Goal: Information Seeking & Learning: Find specific page/section

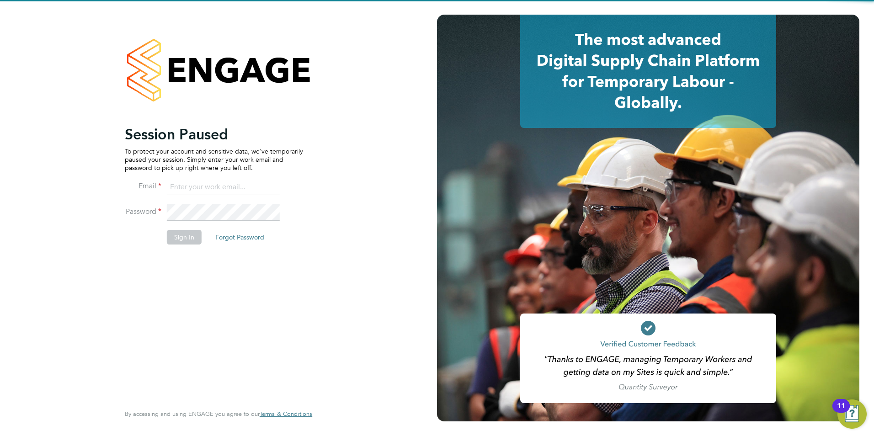
type input "[EMAIL_ADDRESS][DOMAIN_NAME]"
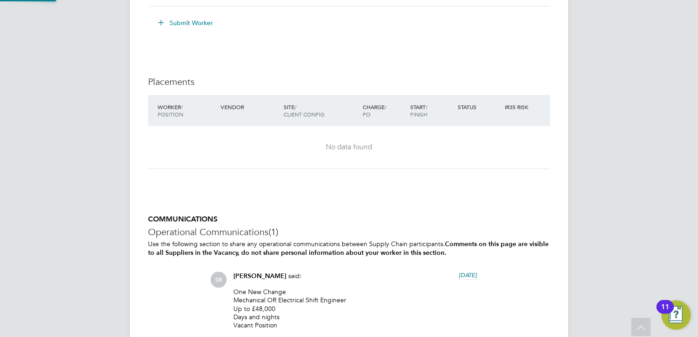
scroll to position [27, 64]
drag, startPoint x: 0, startPoint y: 0, endPoint x: 630, endPoint y: 104, distance: 638.8
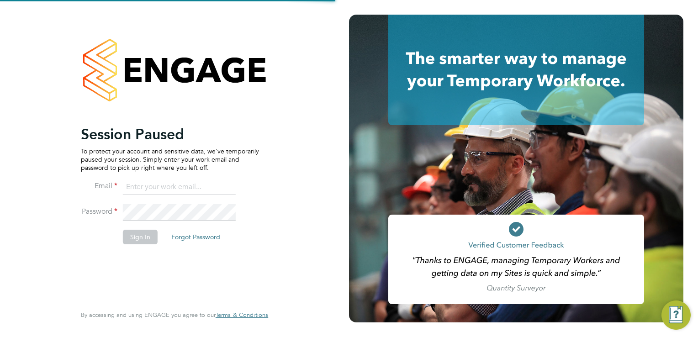
type input "rhymel@thrivesw.co.uk"
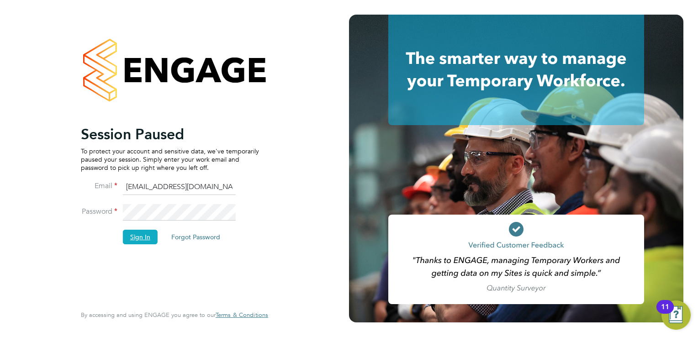
click at [139, 235] on button "Sign In" at bounding box center [140, 237] width 35 height 15
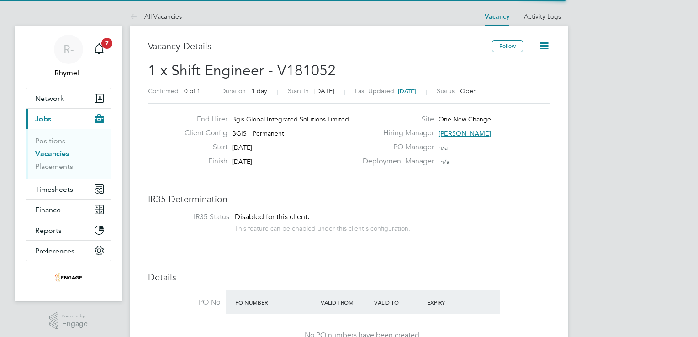
scroll to position [27, 64]
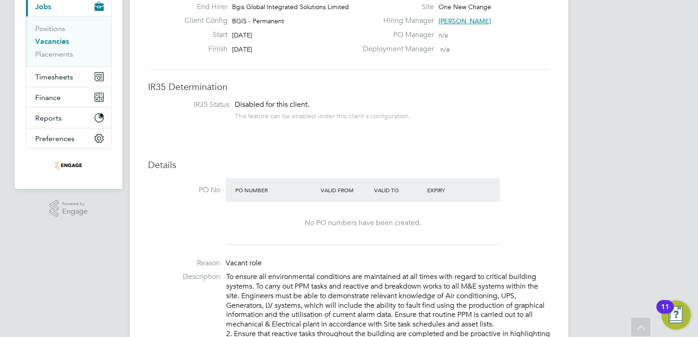
scroll to position [110, 0]
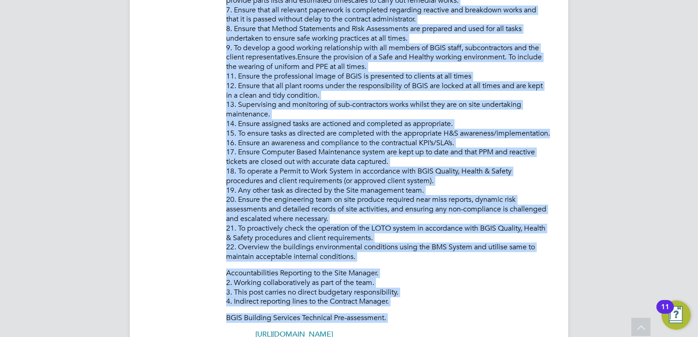
scroll to position [632, 0]
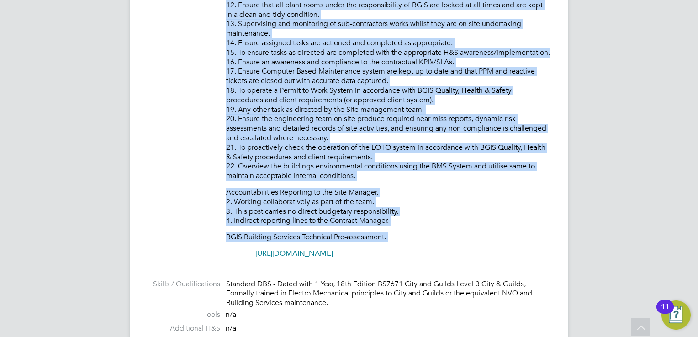
drag, startPoint x: 225, startPoint y: 109, endPoint x: 392, endPoint y: 220, distance: 201.1
click at [392, 220] on li "Description To ensure all environmental conditions are maintained at all times …" at bounding box center [349, 10] width 402 height 515
copy div "Lo ipsumd sit ametconsectet adipiscing eli seddoeiusm te inc utlab etdo magnaa …"
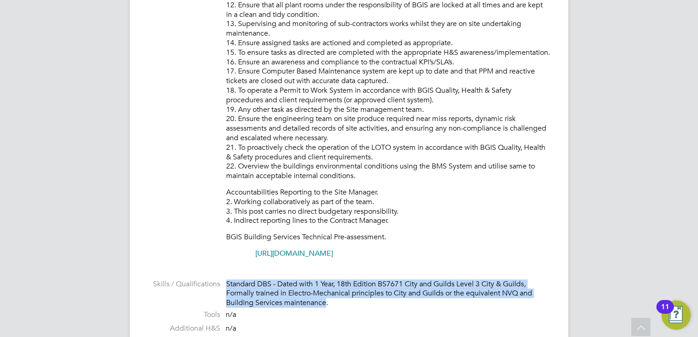
drag, startPoint x: 325, startPoint y: 307, endPoint x: 226, endPoint y: 285, distance: 101.1
click at [226, 285] on div "Standard DBS - Dated with 1 Year, 18th Edition BS7671 City and Guilds Level 3 C…" at bounding box center [388, 294] width 324 height 28
drag, startPoint x: 226, startPoint y: 285, endPoint x: 269, endPoint y: 298, distance: 44.5
copy div "Standard DBS - Dated with 1 Year, 18th Edition BS7671 City and Guilds Level 3 C…"
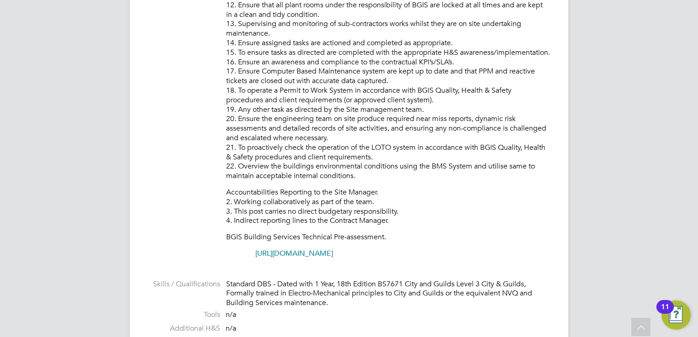
click at [667, 226] on div "R- Rhymel - Notifications 7 Applications: Network Team Members Businesses Sites…" at bounding box center [349, 281] width 698 height 1826
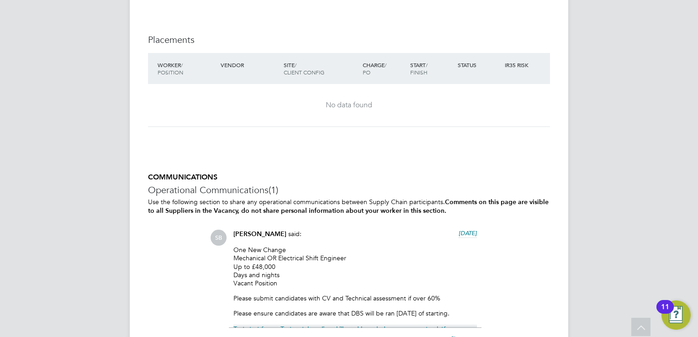
scroll to position [1418, 0]
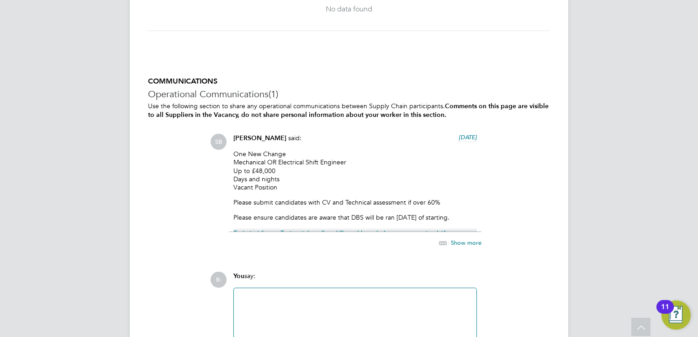
drag, startPoint x: 346, startPoint y: 160, endPoint x: 234, endPoint y: 161, distance: 112.0
click at [234, 161] on p "One New Change Mechanical OR Electrical Shift Engineer Up to £48,000 Days and n…" at bounding box center [356, 171] width 244 height 42
copy p "Mechanical OR Electrical Shift Engineer"
click at [401, 187] on p "One New Change Mechanical OR Electrical Shift Engineer Up to £48,000 Days and n…" at bounding box center [356, 171] width 244 height 42
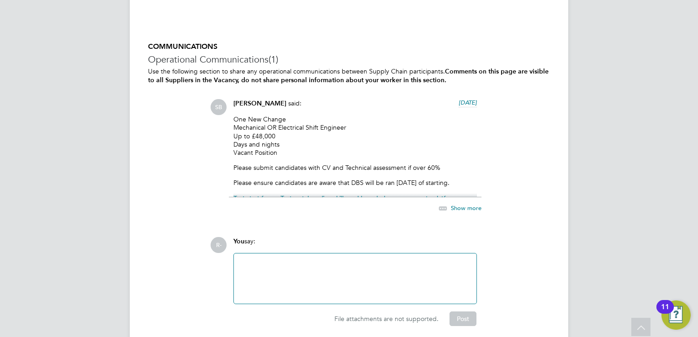
scroll to position [1454, 0]
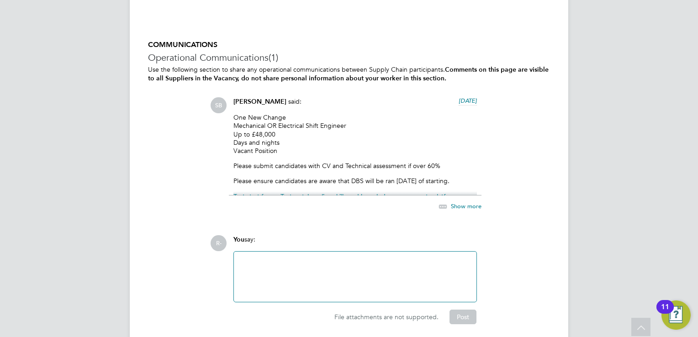
click at [477, 207] on span "Show more" at bounding box center [466, 206] width 31 height 8
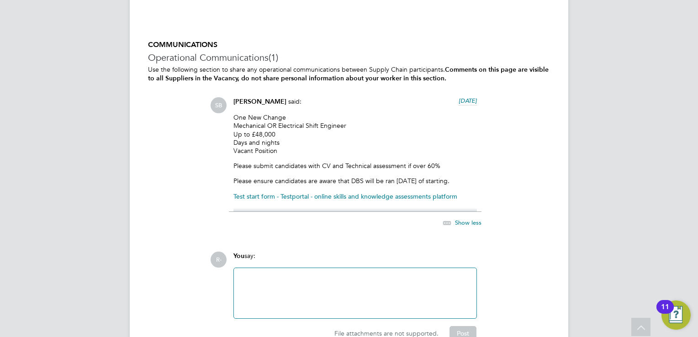
drag, startPoint x: 464, startPoint y: 173, endPoint x: 469, endPoint y: 226, distance: 53.3
click at [469, 226] on div "[PERSON_NAME] said: [DATE] One New Change Mechanical OR Electrical Shift Engine…" at bounding box center [355, 167] width 253 height 141
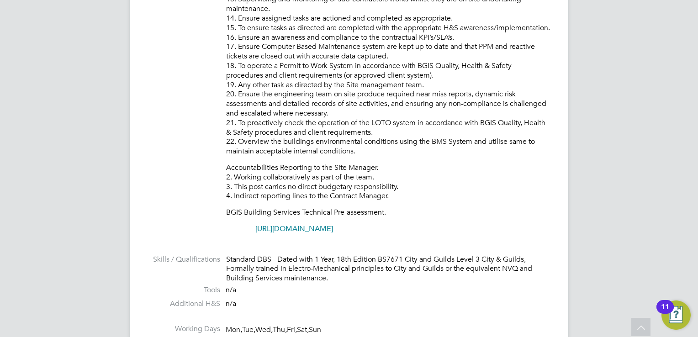
scroll to position [577, 0]
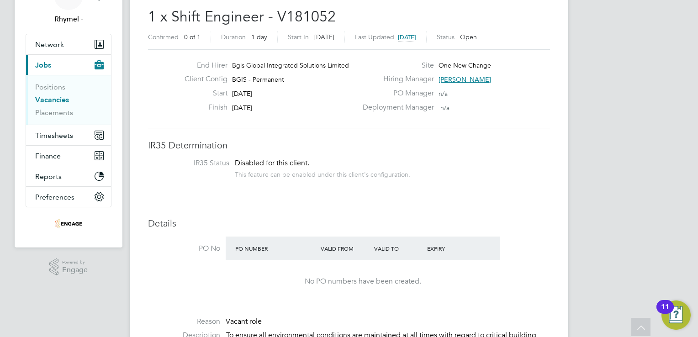
scroll to position [0, 0]
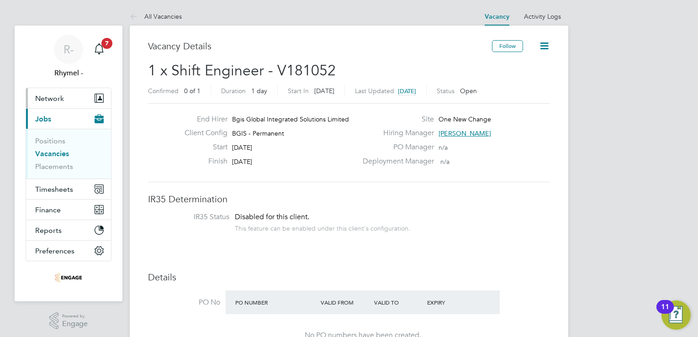
click at [51, 100] on span "Network" at bounding box center [49, 98] width 29 height 9
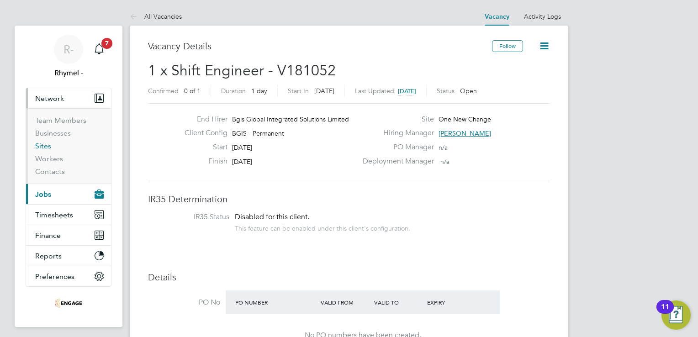
click at [43, 149] on link "Sites" at bounding box center [43, 146] width 16 height 9
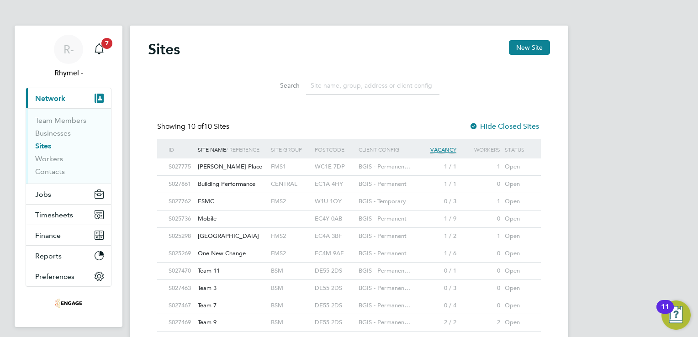
click at [338, 84] on input at bounding box center [372, 86] width 133 height 18
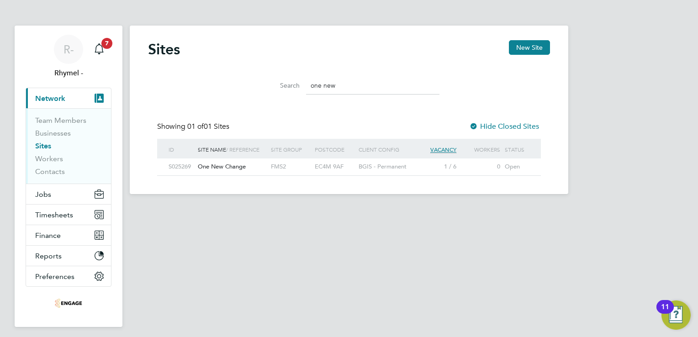
type input "one new"
click at [249, 166] on div "One New Change" at bounding box center [232, 167] width 73 height 17
click at [49, 198] on button "Jobs" at bounding box center [68, 194] width 85 height 20
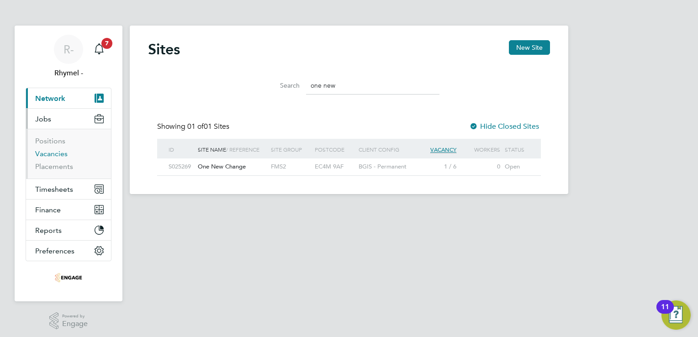
click at [55, 152] on link "Vacancies" at bounding box center [51, 153] width 32 height 9
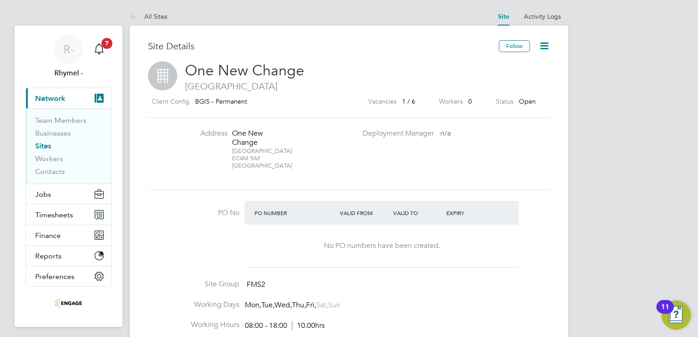
drag, startPoint x: 261, startPoint y: 160, endPoint x: 233, endPoint y: 158, distance: 28.8
click at [233, 158] on div "London EC4M 9AF [GEOGRAPHIC_DATA]" at bounding box center [260, 159] width 57 height 22
copy div "EC4M 9AF"
